Goal: Task Accomplishment & Management: Manage account settings

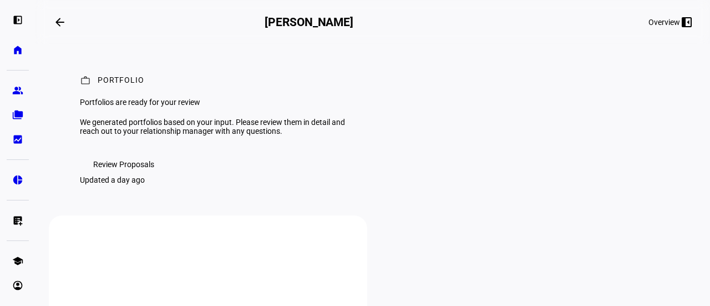
click at [135, 175] on span "Review Proposals" at bounding box center [123, 164] width 61 height 22
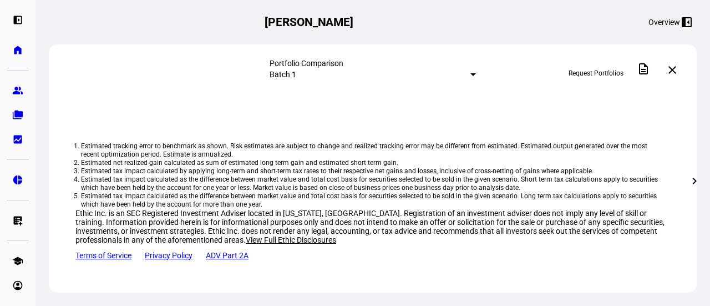
scroll to position [777, 0]
click at [170, 44] on link "Tax Aware - Holding Onto ETF/MF" at bounding box center [149, 40] width 119 height 9
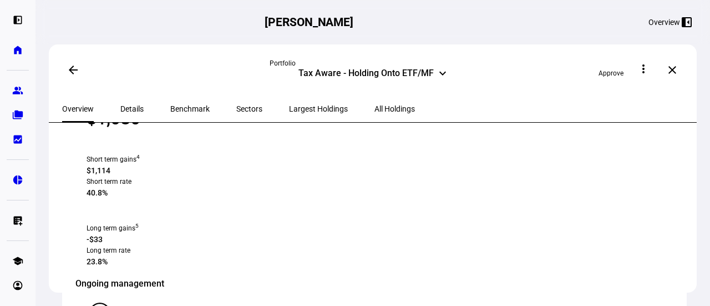
scroll to position [777, 0]
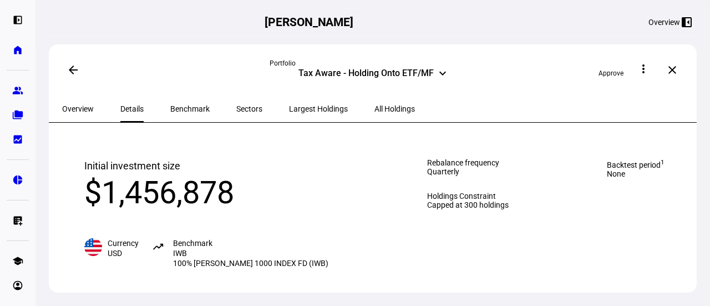
click at [396, 70] on div "Tax Aware - Holding Onto ETF/MF" at bounding box center [366, 74] width 135 height 13
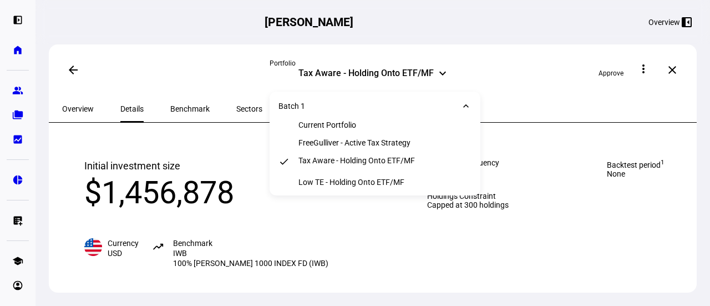
click at [345, 165] on div "Tax Aware - Holding Onto ETF/MF" at bounding box center [357, 162] width 117 height 13
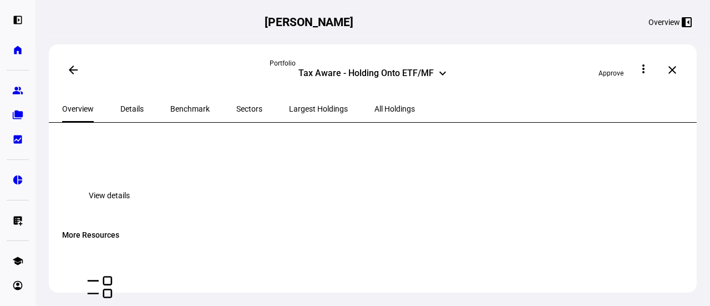
scroll to position [854, 0]
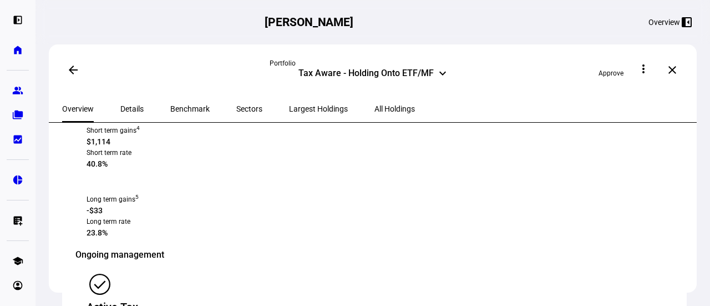
click at [375, 106] on span "All Holdings" at bounding box center [395, 109] width 41 height 8
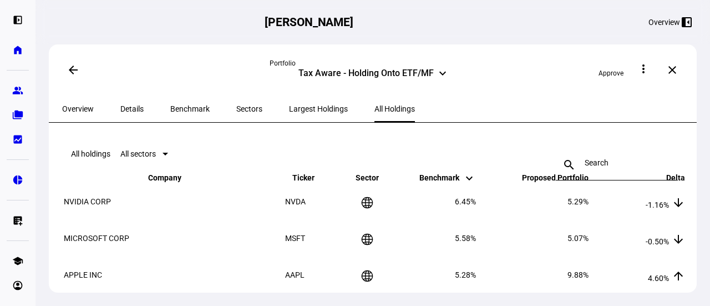
click at [289, 106] on span "Largest Holdings" at bounding box center [318, 109] width 59 height 8
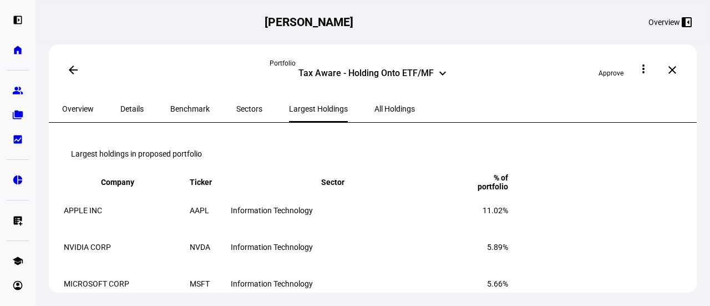
click at [72, 65] on mat-icon "arrow_back" at bounding box center [73, 69] width 13 height 13
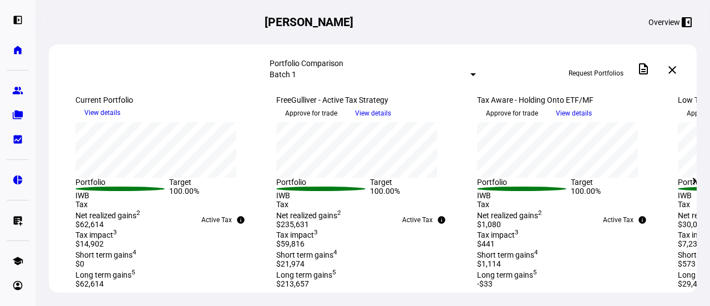
scroll to position [222, 0]
click at [538, 122] on span "Approve for trade" at bounding box center [512, 113] width 52 height 18
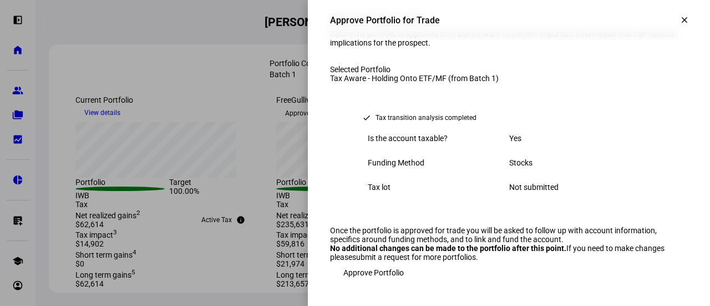
scroll to position [146, 0]
click at [377, 278] on span "Approve Portfolio" at bounding box center [373, 272] width 60 height 22
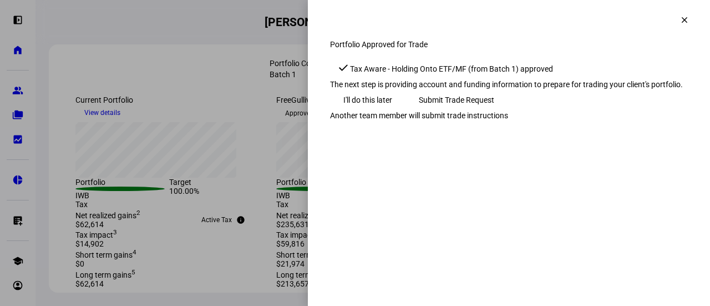
scroll to position [221, 0]
click at [494, 111] on span "Submit Trade Request" at bounding box center [456, 100] width 75 height 22
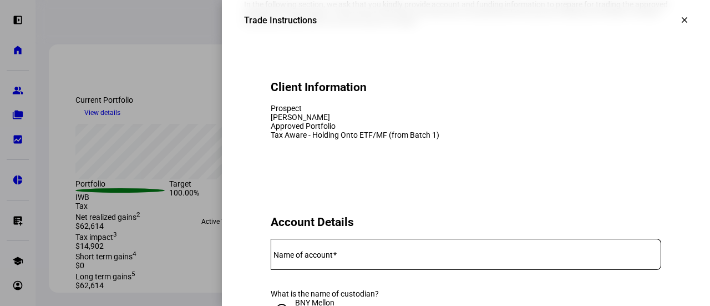
scroll to position [0, 0]
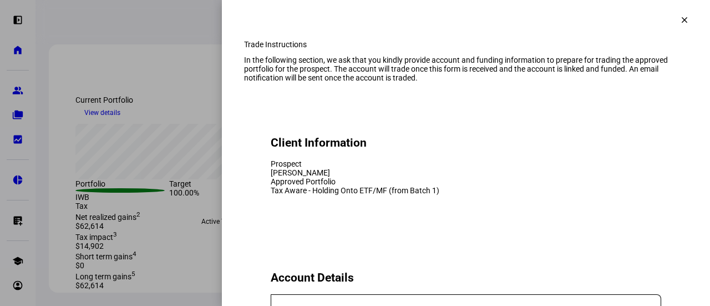
click at [680, 19] on mat-icon "clear" at bounding box center [685, 20] width 10 height 10
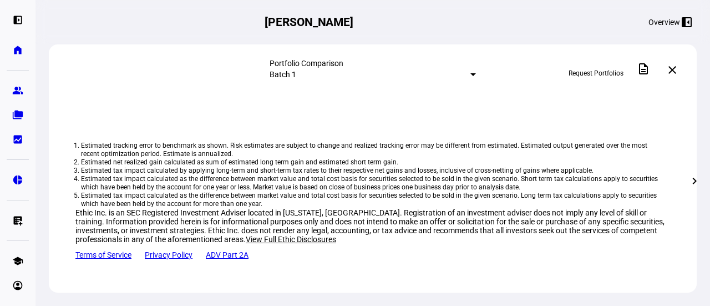
scroll to position [917, 0]
